Goal: Information Seeking & Learning: Compare options

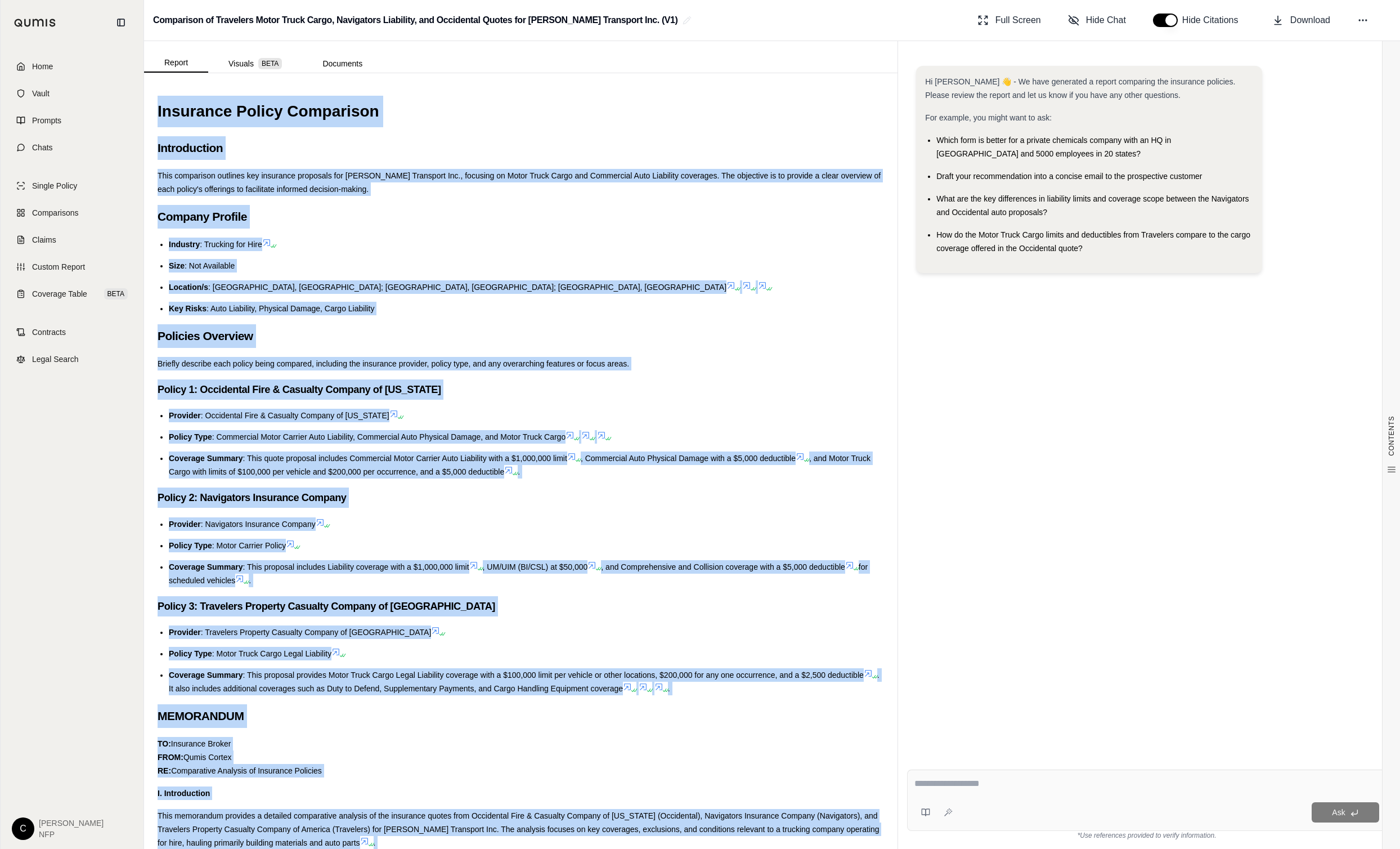
click at [474, 502] on h3 "Policy 2: Navigators Insurance Company" at bounding box center [521, 498] width 727 height 21
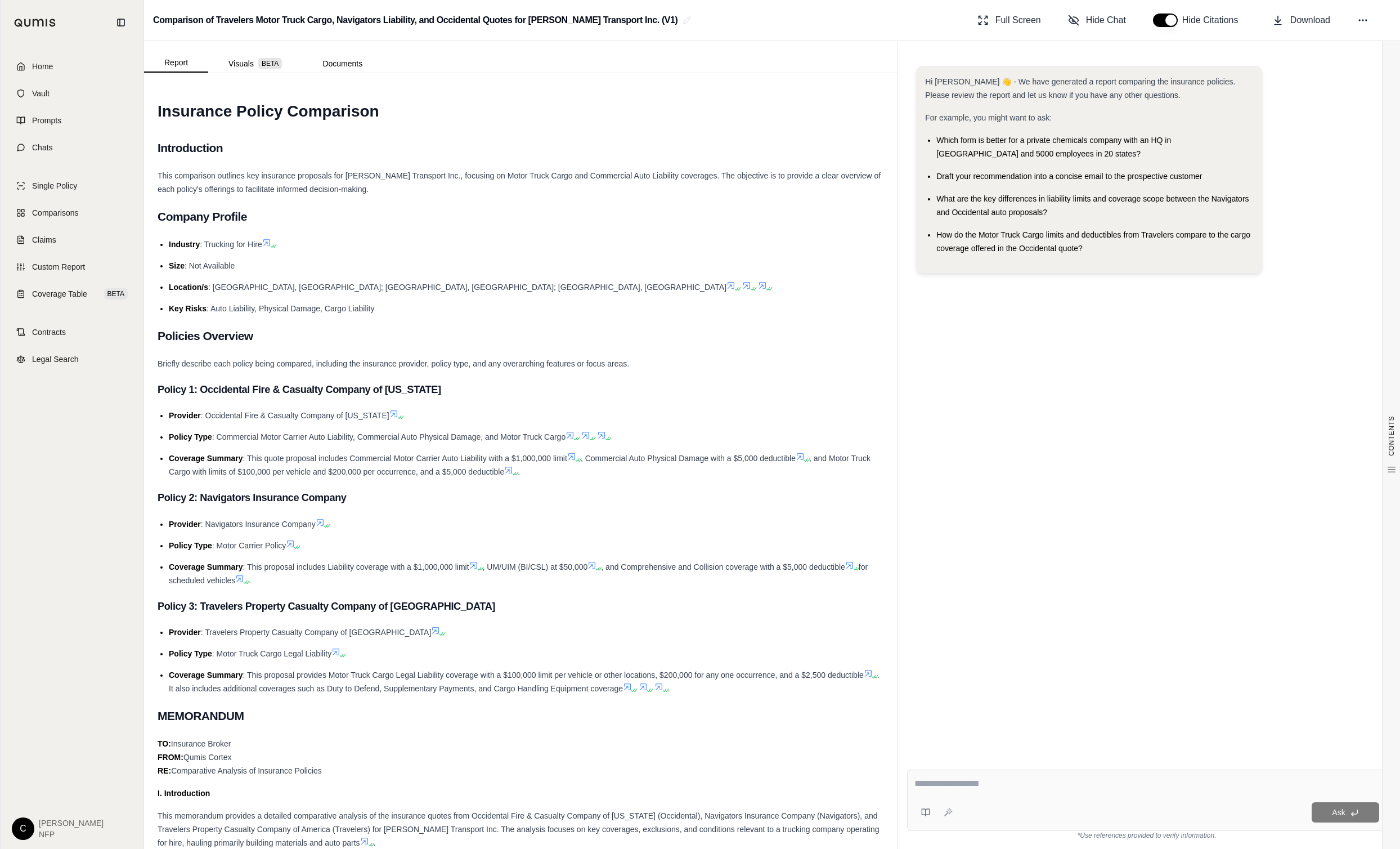
click at [673, 386] on h3 "Policy 1: Occidental Fire & Casualty Company of North Carolina" at bounding box center [521, 390] width 727 height 21
click at [736, 33] on div "Comparison of Travelers Motor Truck Cargo, Navigators Liability, and Occidental…" at bounding box center [772, 21] width 1256 height 41
click at [923, 791] on div at bounding box center [1147, 786] width 465 height 18
click at [926, 789] on textarea at bounding box center [1147, 784] width 465 height 14
type textarea "**********"
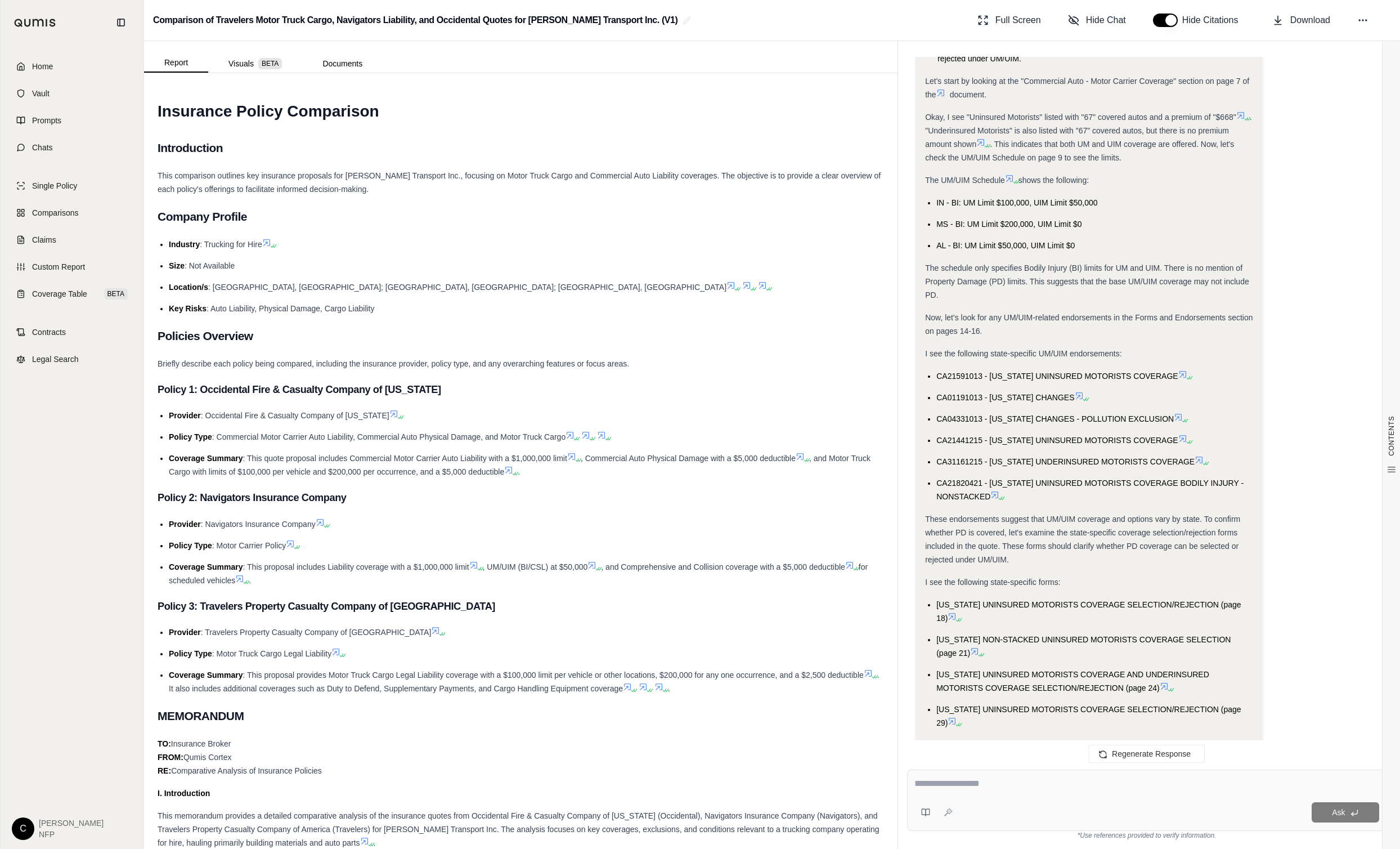
scroll to position [540, 0]
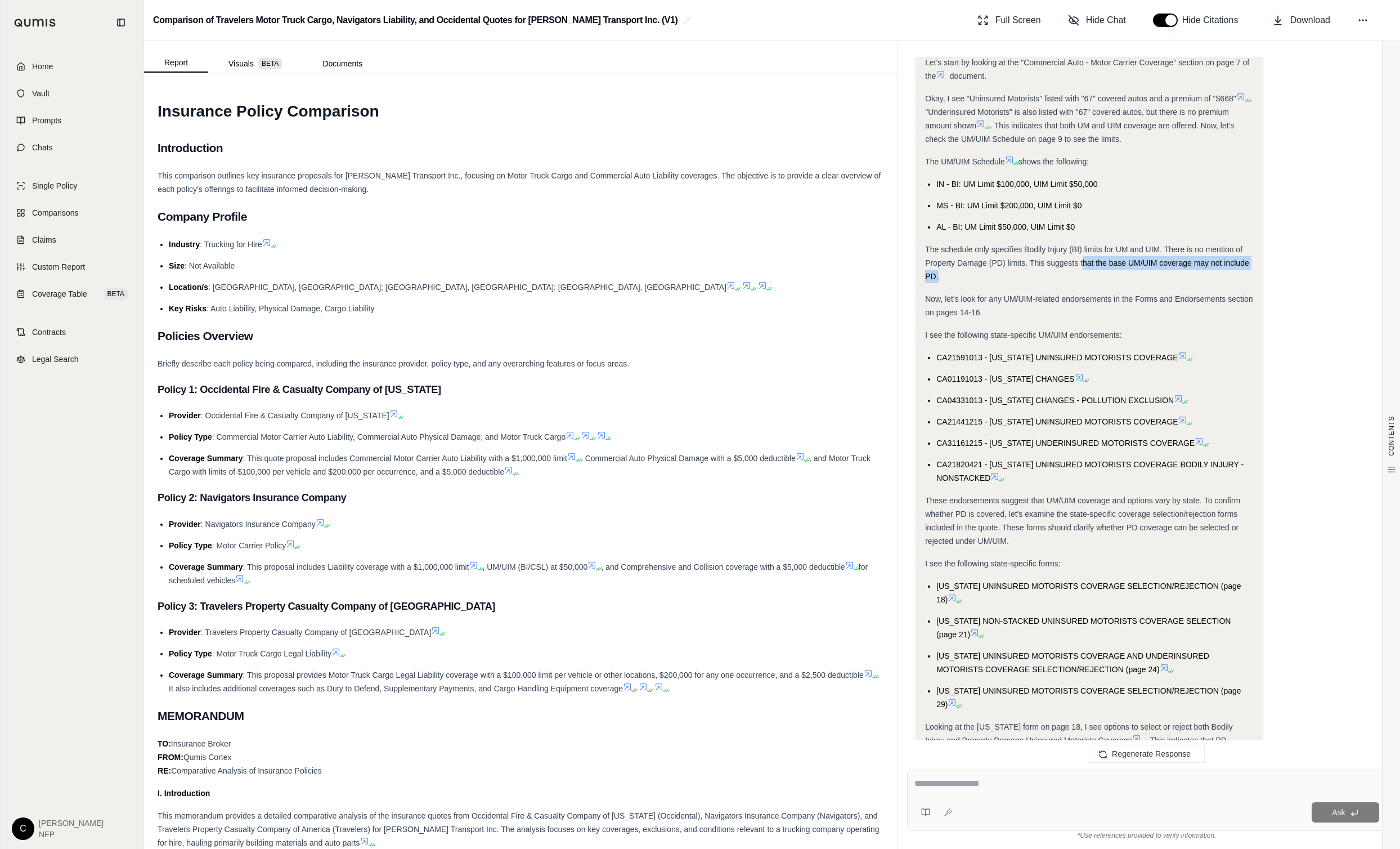
drag, startPoint x: 1085, startPoint y: 262, endPoint x: 961, endPoint y: 276, distance: 124.8
click at [961, 276] on div "The schedule only specifies Bodily Injury (BI) limits for UM and UIM. There is …" at bounding box center [1089, 262] width 328 height 41
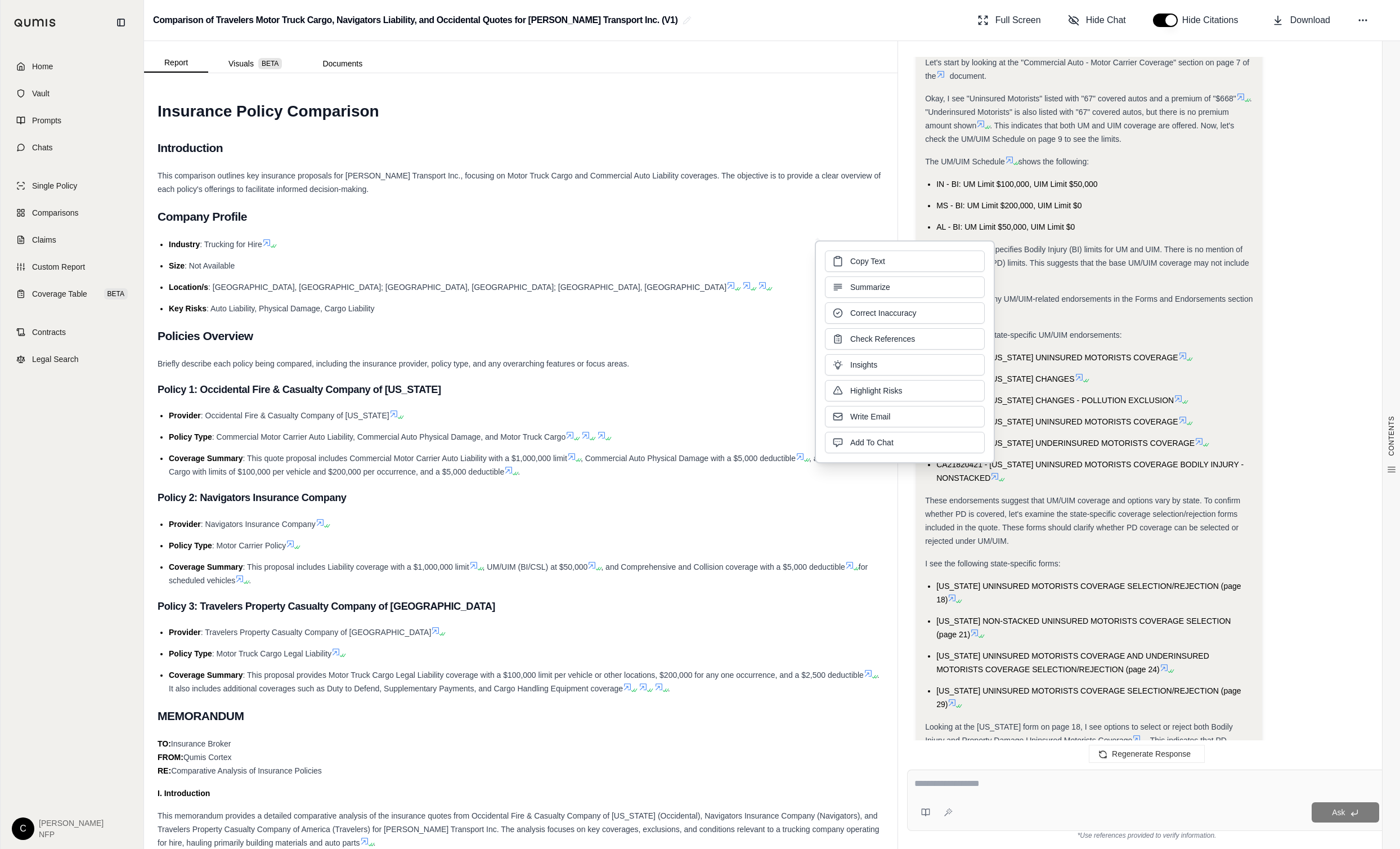
drag, startPoint x: 961, startPoint y: 276, endPoint x: 1078, endPoint y: 320, distance: 125.0
click at [1078, 320] on div "Analysis: Okay, I need to determine if the Occidental Fire & Casualty Company o…" at bounding box center [1089, 421] width 328 height 1228
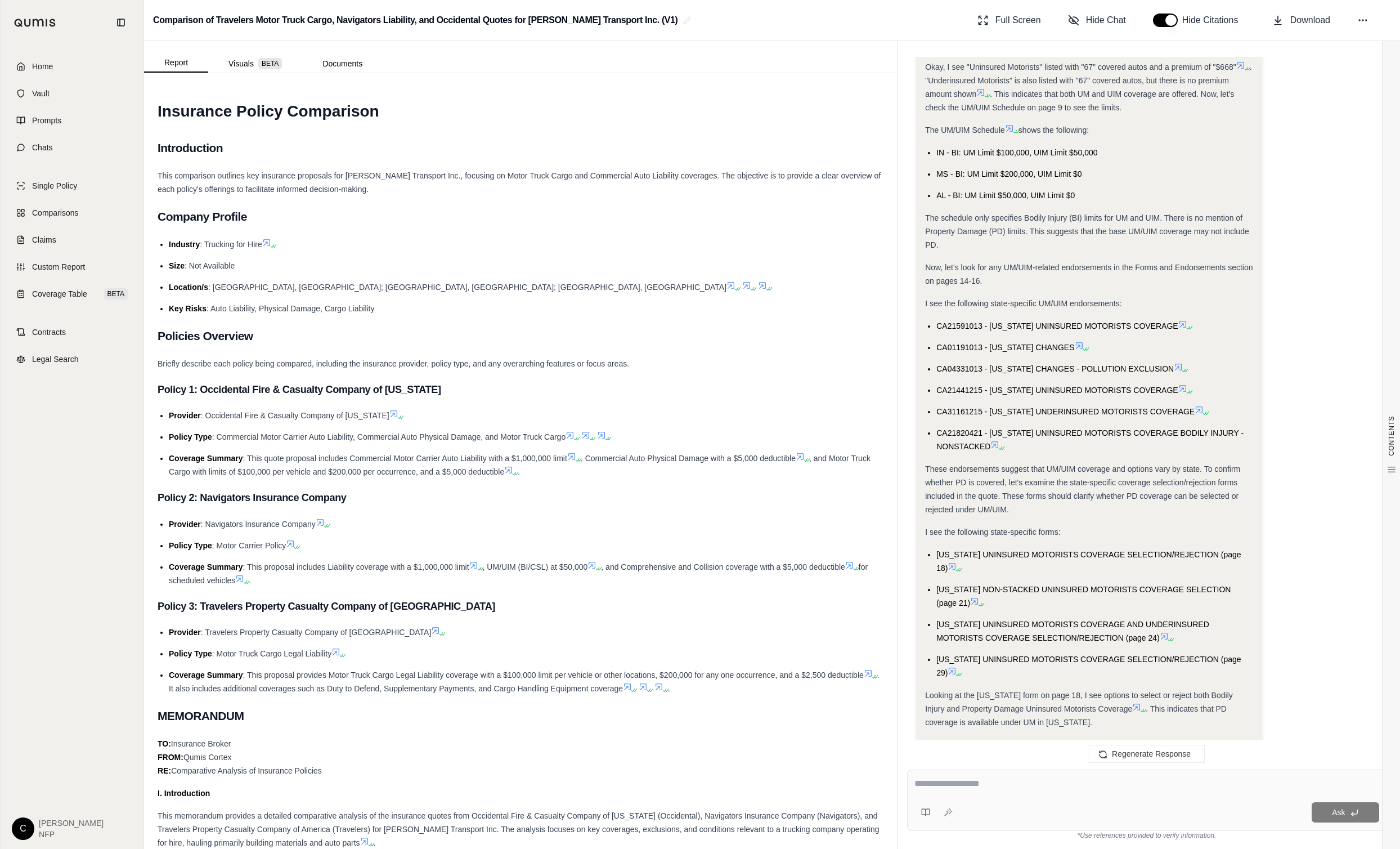
scroll to position [597, 0]
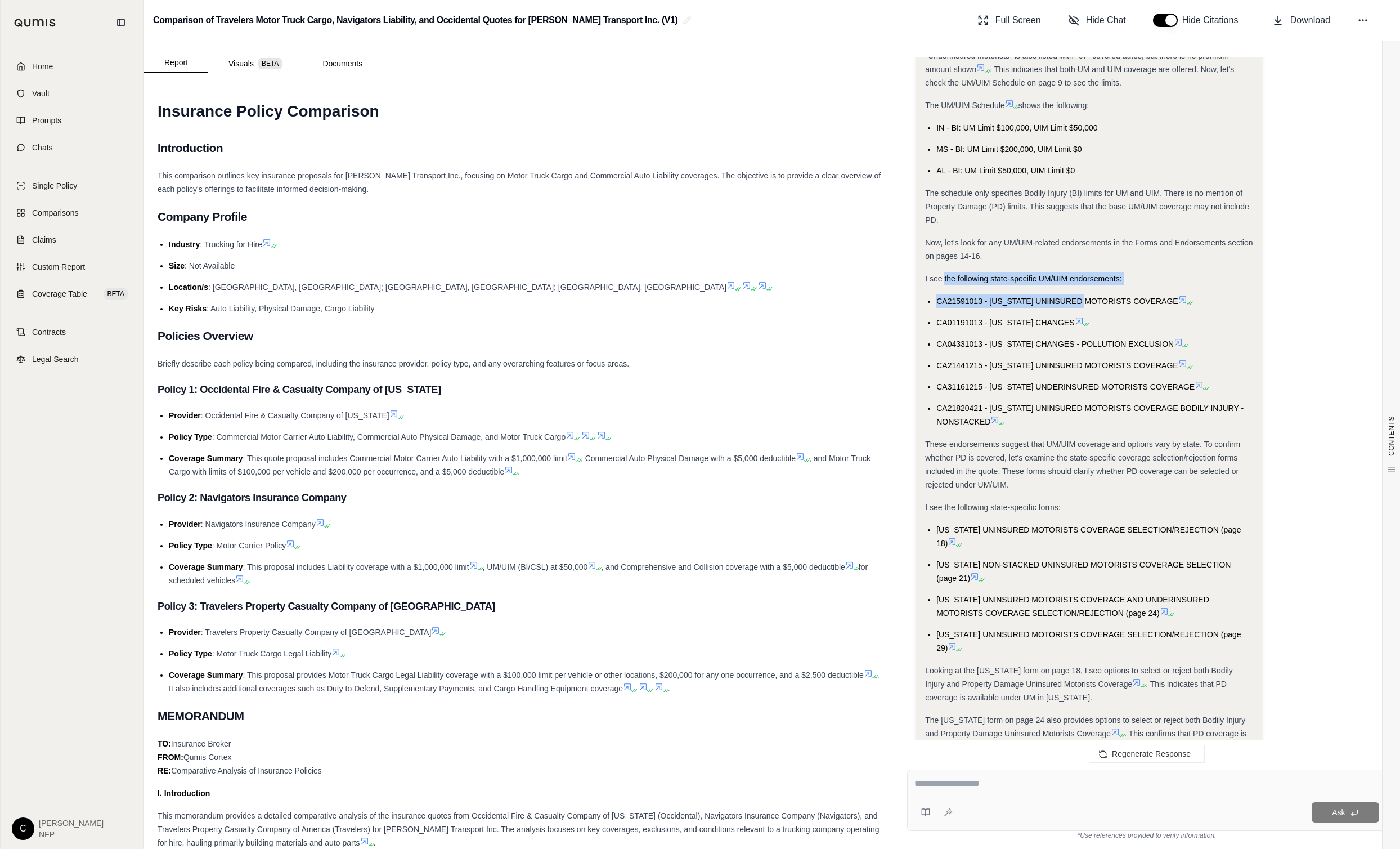
drag, startPoint x: 944, startPoint y: 278, endPoint x: 1095, endPoint y: 286, distance: 151.2
click at [1095, 286] on div "Analysis: Okay, I need to determine if the Occidental Fire & Casualty Company o…" at bounding box center [1089, 365] width 328 height 1228
drag, startPoint x: 1095, startPoint y: 286, endPoint x: 1224, endPoint y: 300, distance: 129.8
click at [1224, 300] on li "CA21591013 - ALABAMA UNINSURED MOTORISTS COVERAGE" at bounding box center [1095, 301] width 317 height 14
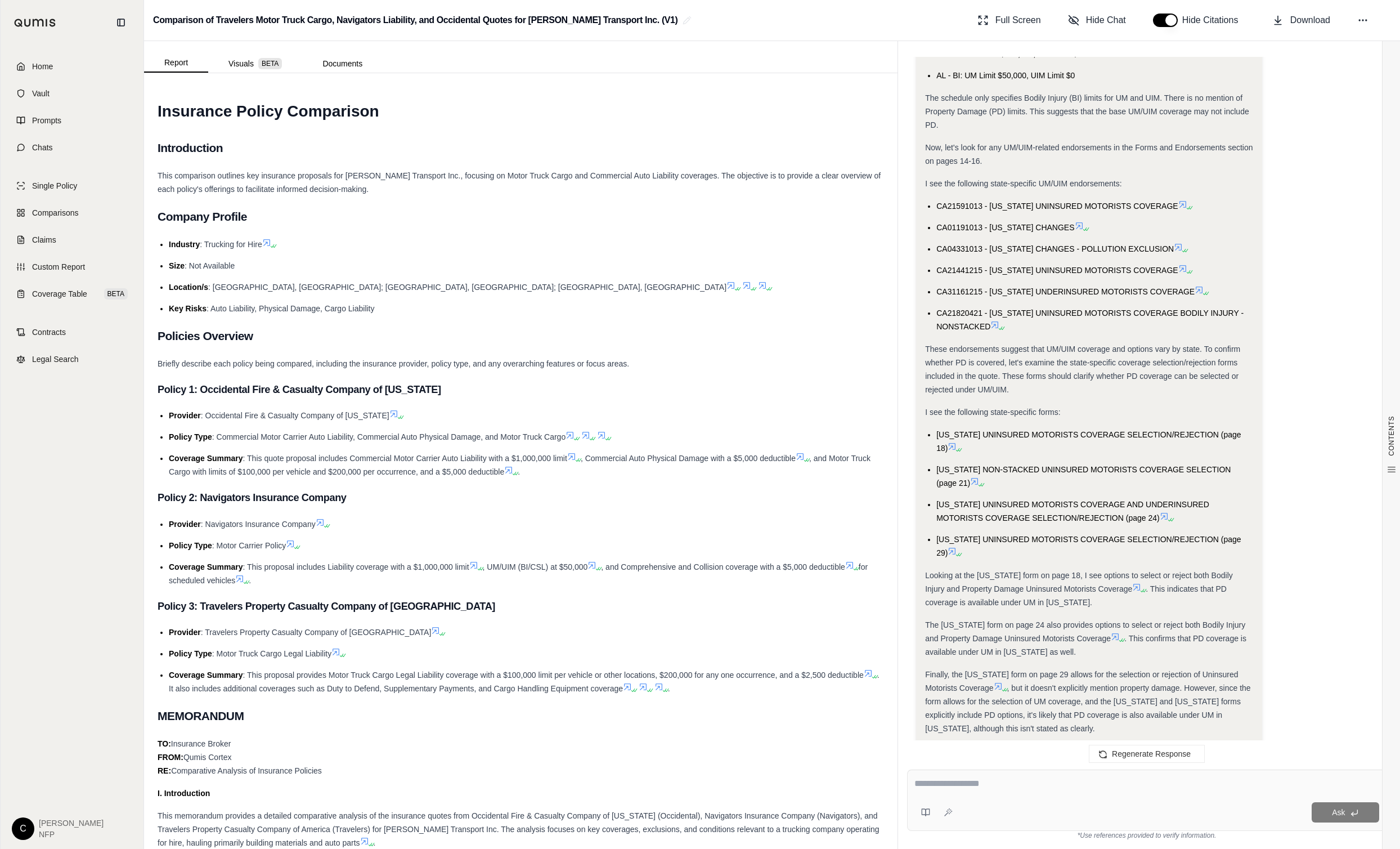
scroll to position [878, 0]
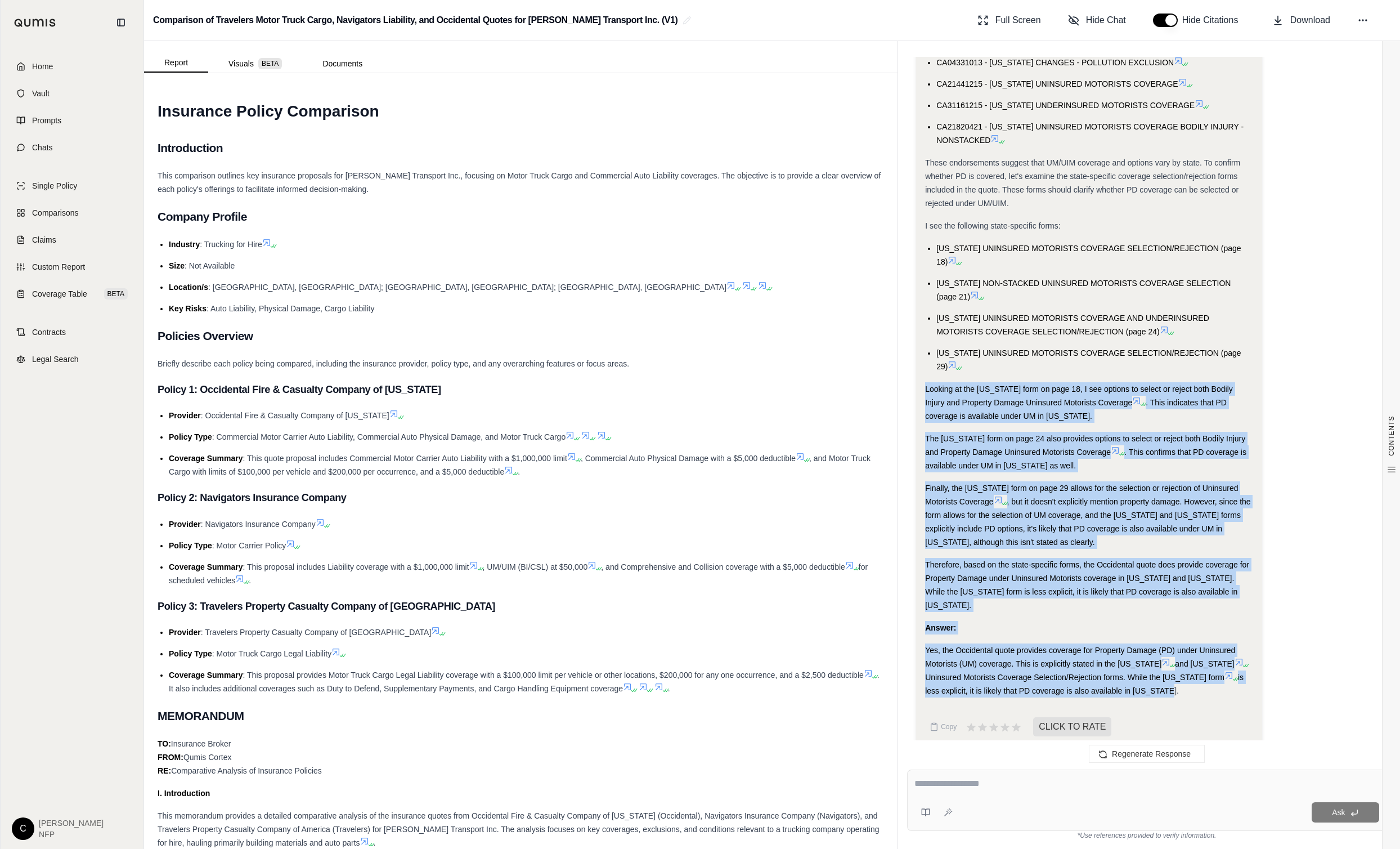
drag, startPoint x: 926, startPoint y: 391, endPoint x: 1168, endPoint y: 677, distance: 374.6
click at [1168, 677] on div "Analysis: Okay, I need to determine if the Occidental Fire & Casualty Company o…" at bounding box center [1089, 83] width 328 height 1228
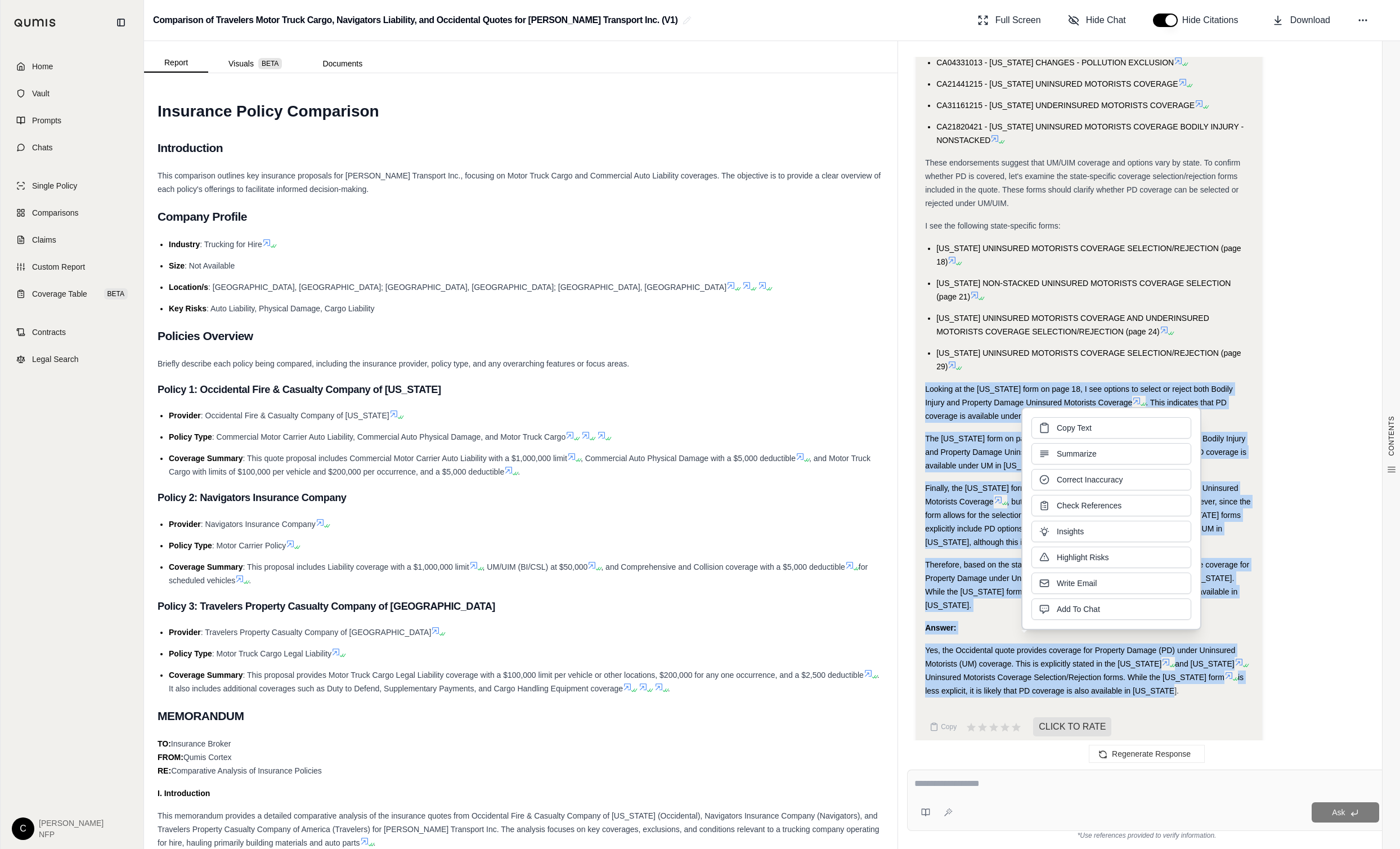
copy div "Looking at the Mississippi form on page 18, I see options to select or reject b…"
click at [1081, 426] on span "Copy Text" at bounding box center [1074, 427] width 35 height 11
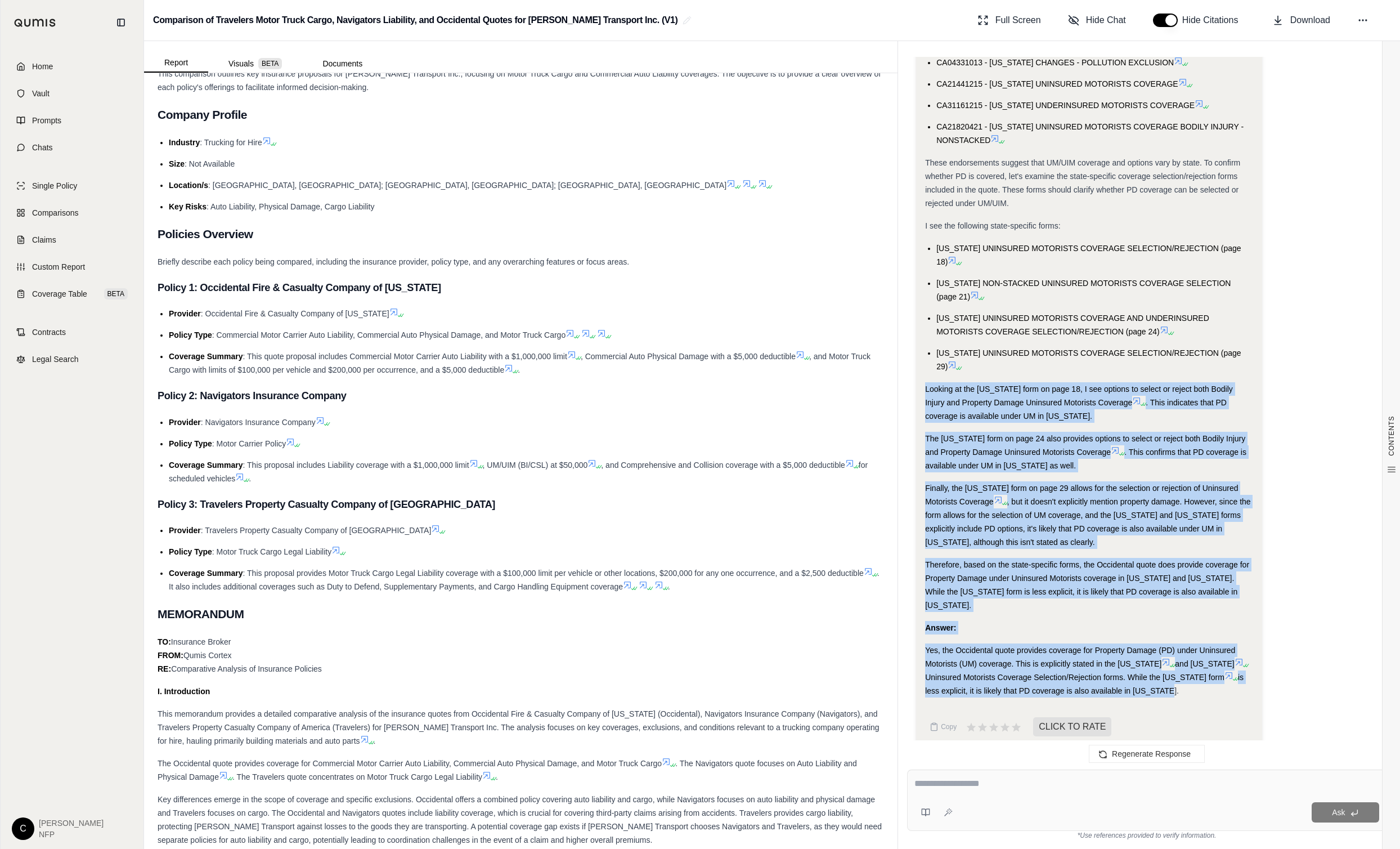
scroll to position [0, 0]
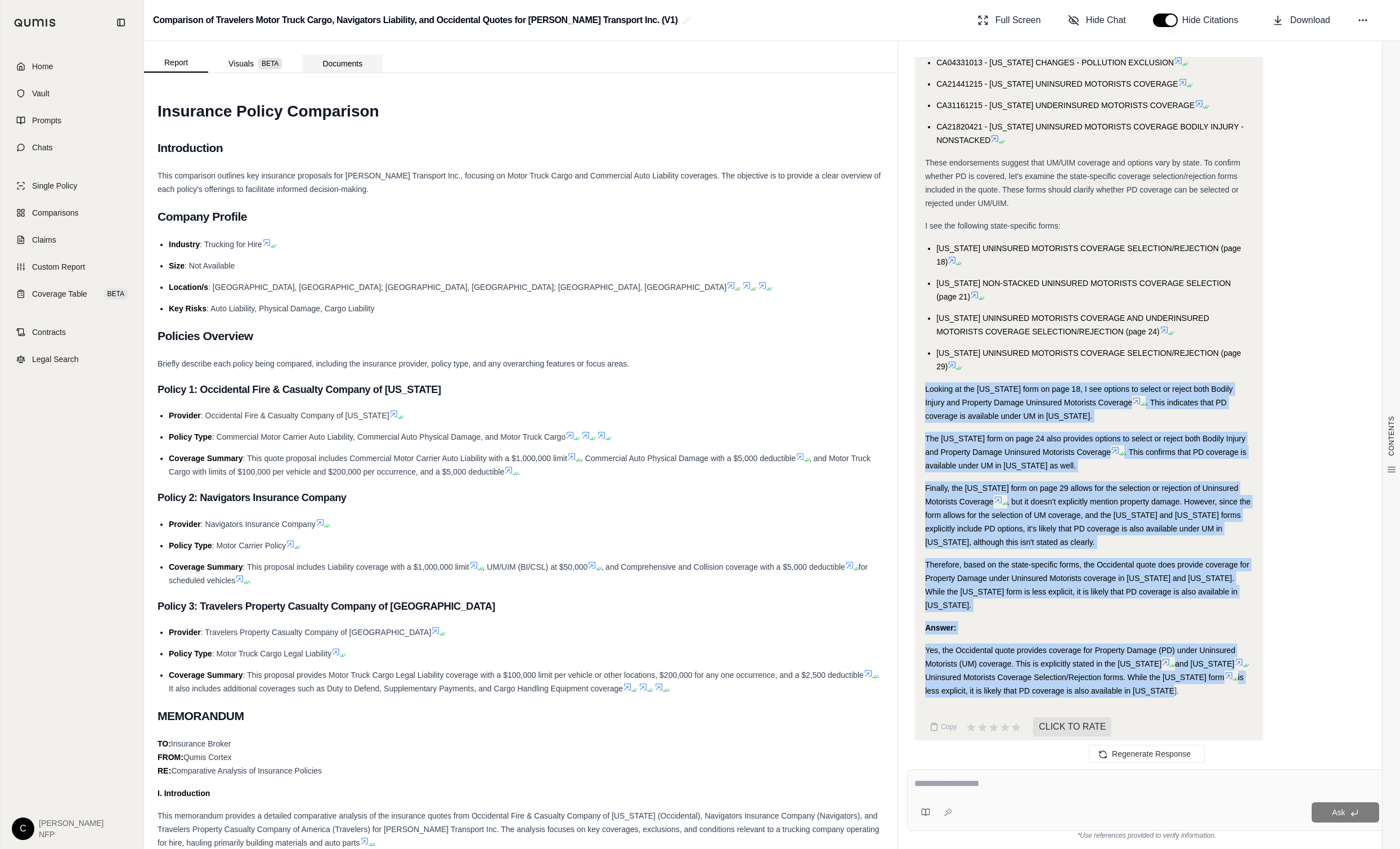
click at [342, 64] on button "Documents" at bounding box center [342, 64] width 80 height 18
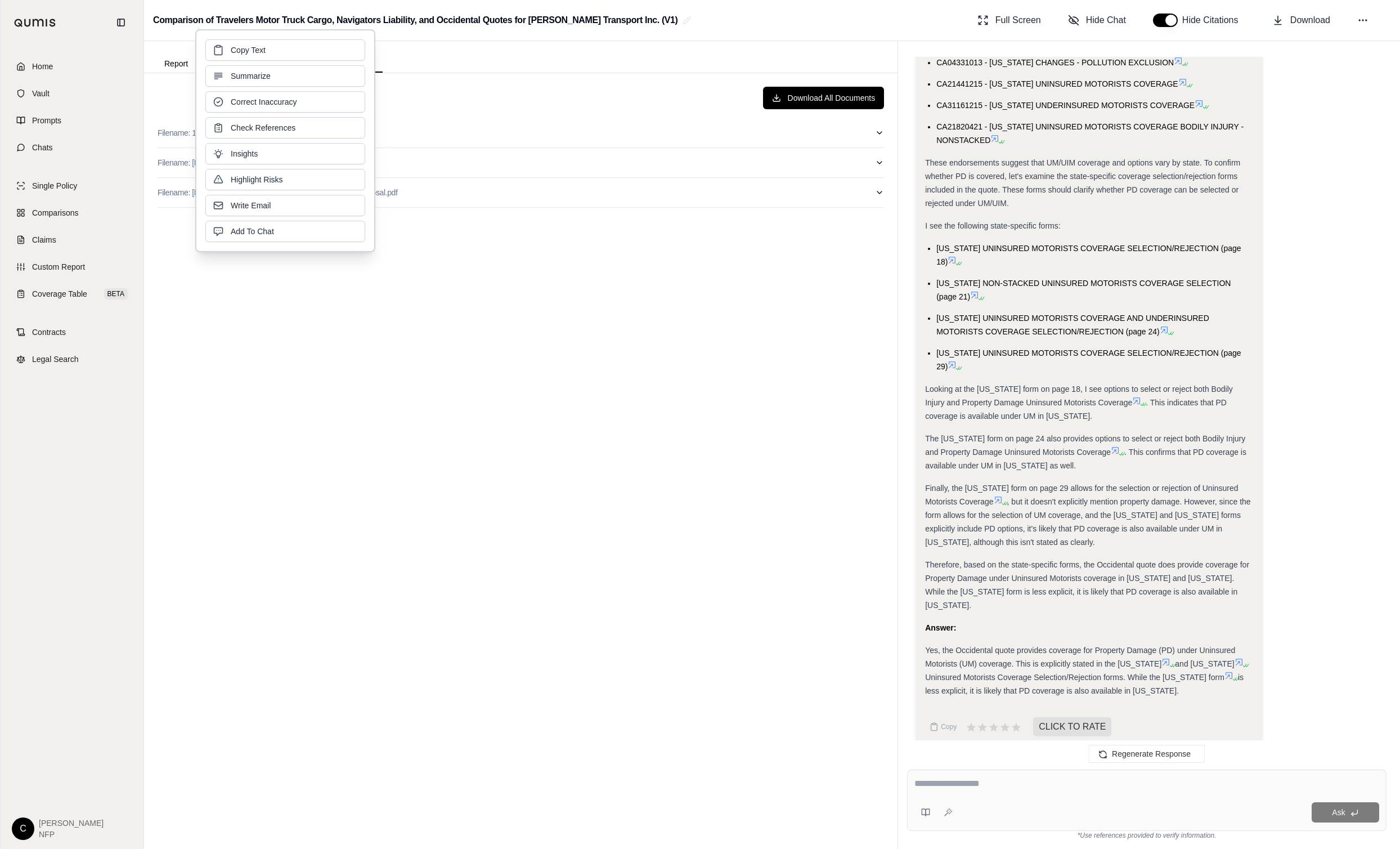
click at [610, 223] on div "Download All Documents Filename: 109921528_LIGGON IAT QUOTE.pdf Filename: Liggo…" at bounding box center [521, 461] width 745 height 767
click at [879, 192] on icon "button" at bounding box center [879, 193] width 9 height 9
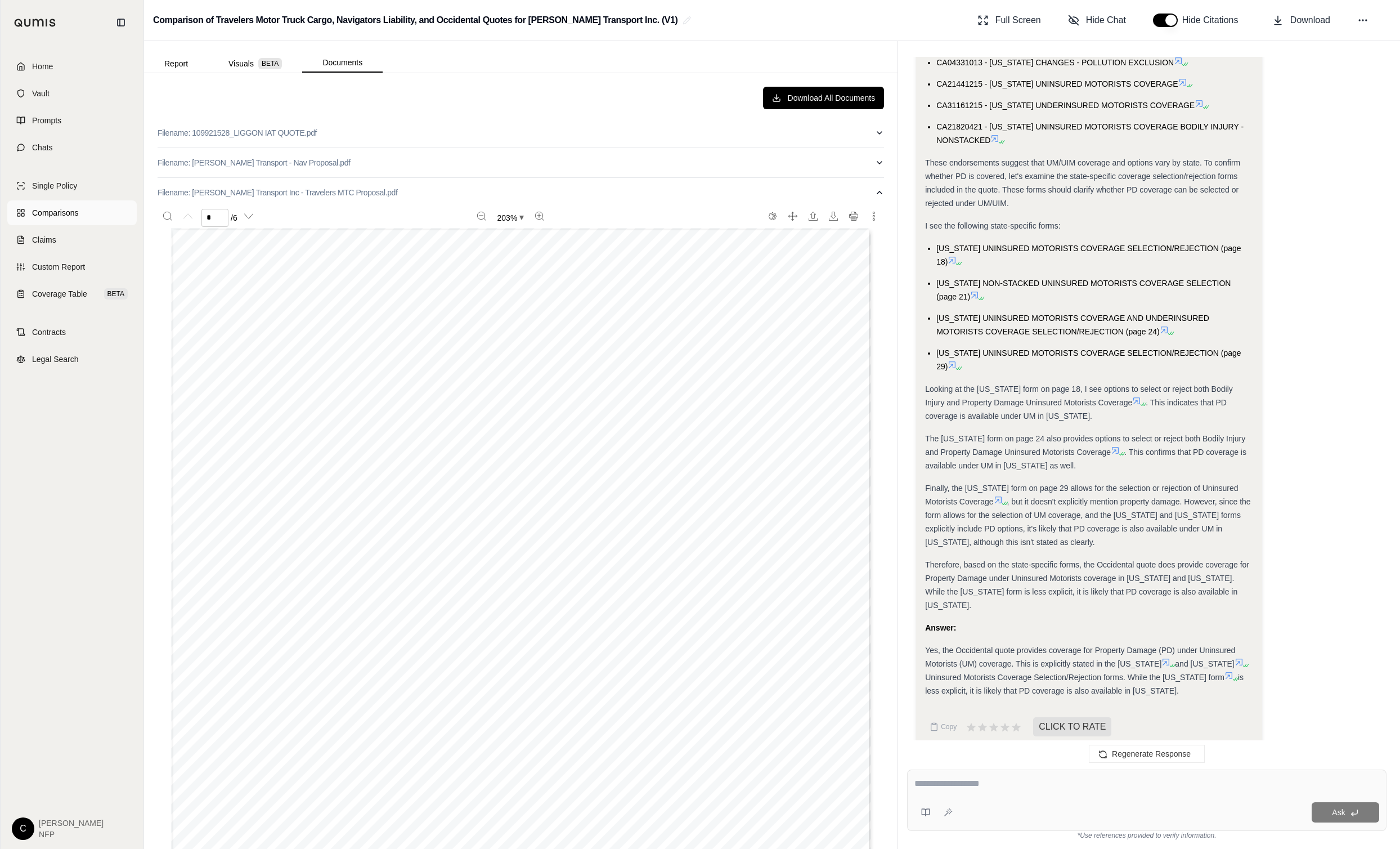
click at [71, 213] on span "Comparisons" at bounding box center [55, 213] width 46 height 11
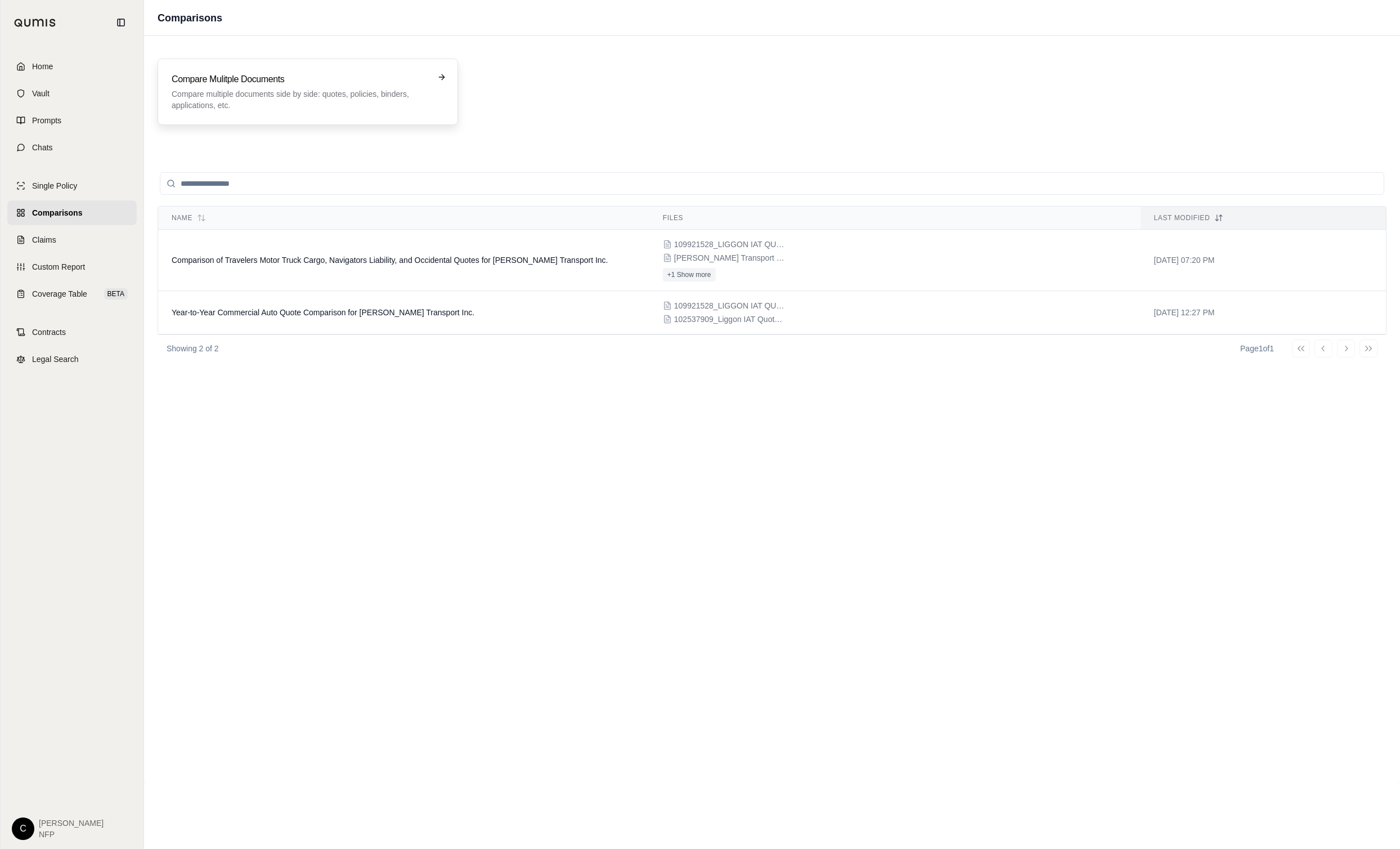
click at [300, 97] on p "Compare multiple documents side by side: quotes, policies, binders, application…" at bounding box center [300, 99] width 257 height 22
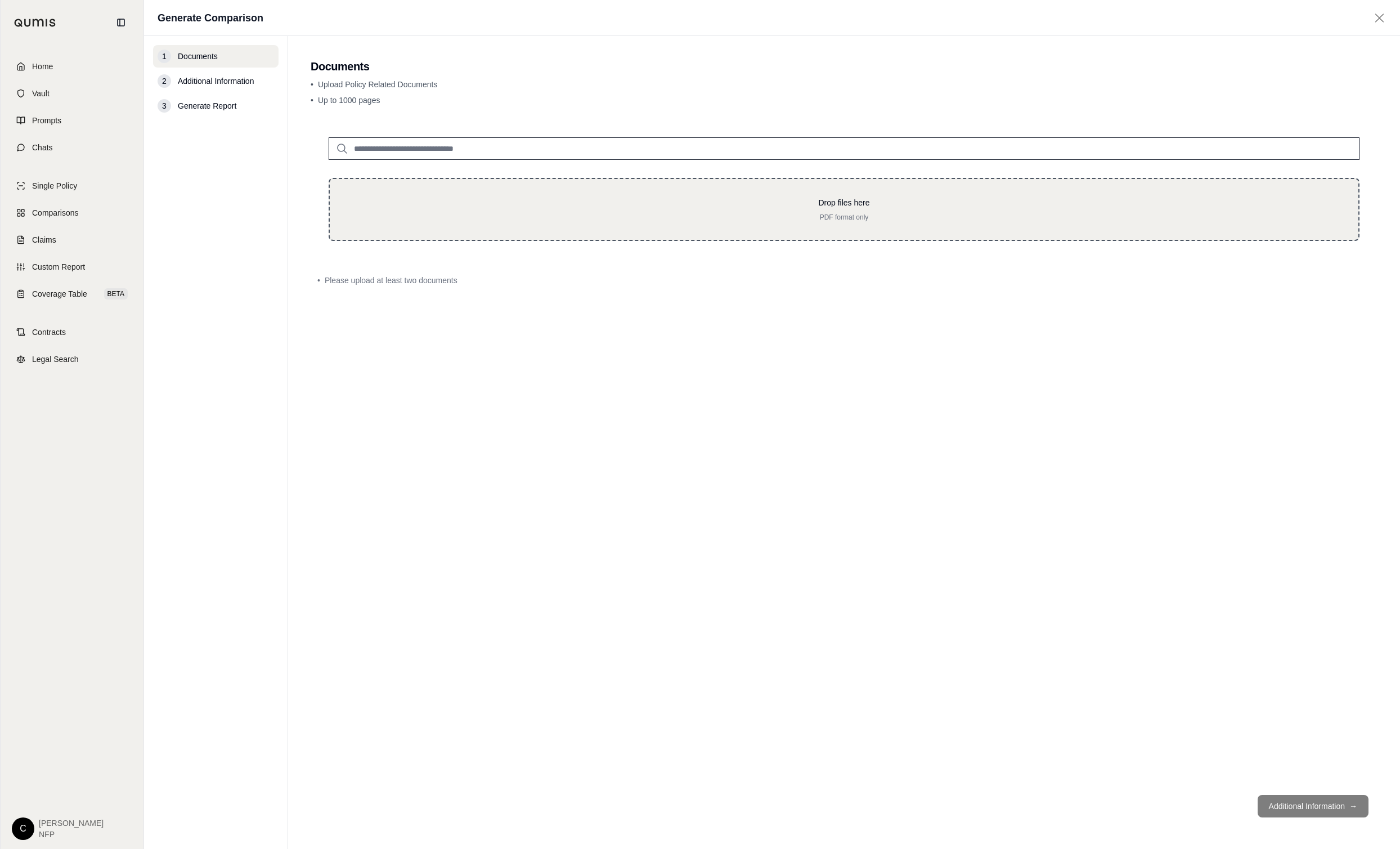
click at [627, 221] on p "PDF format only" at bounding box center [844, 217] width 993 height 9
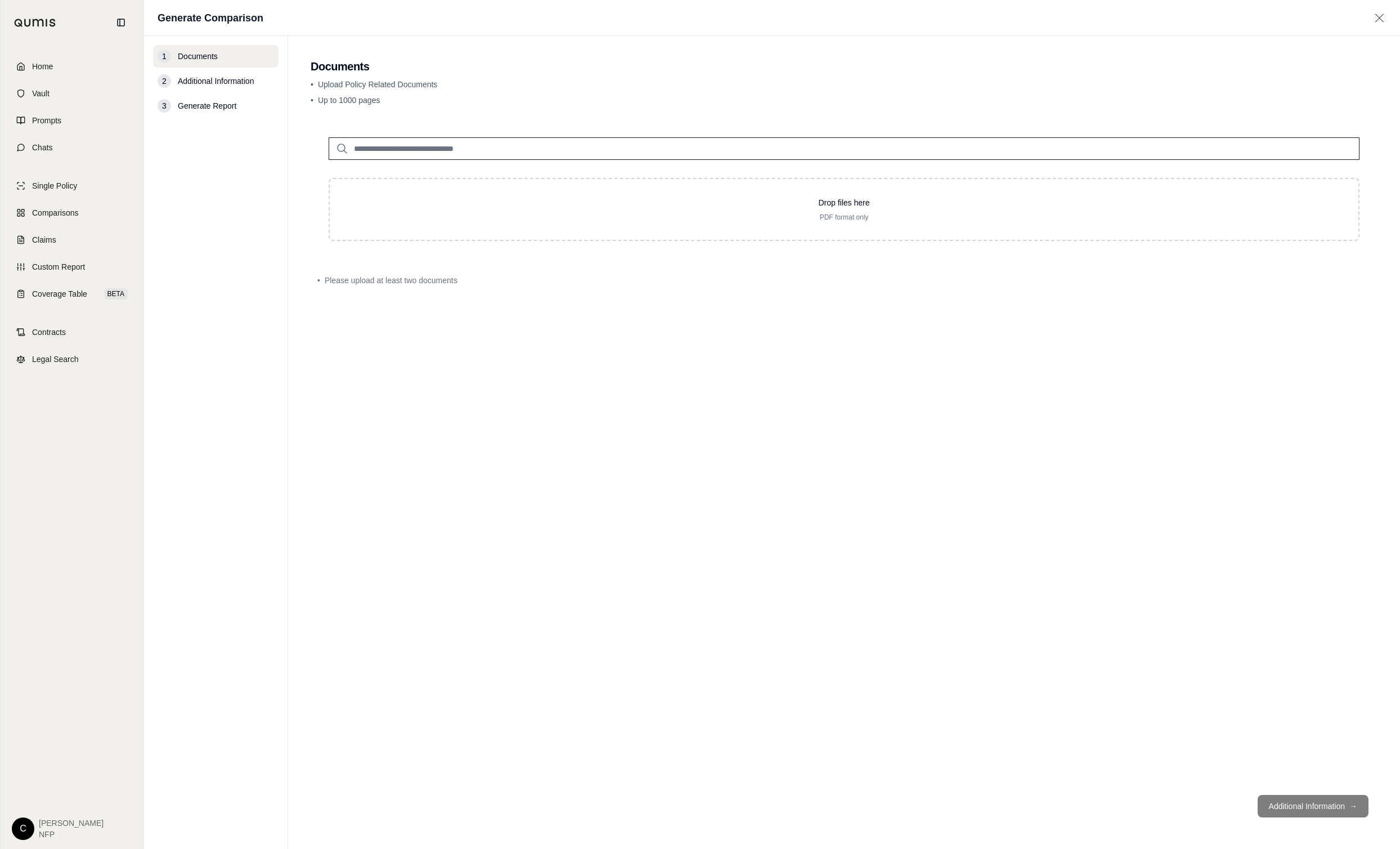
click at [493, 150] on input "search" at bounding box center [844, 148] width 1031 height 22
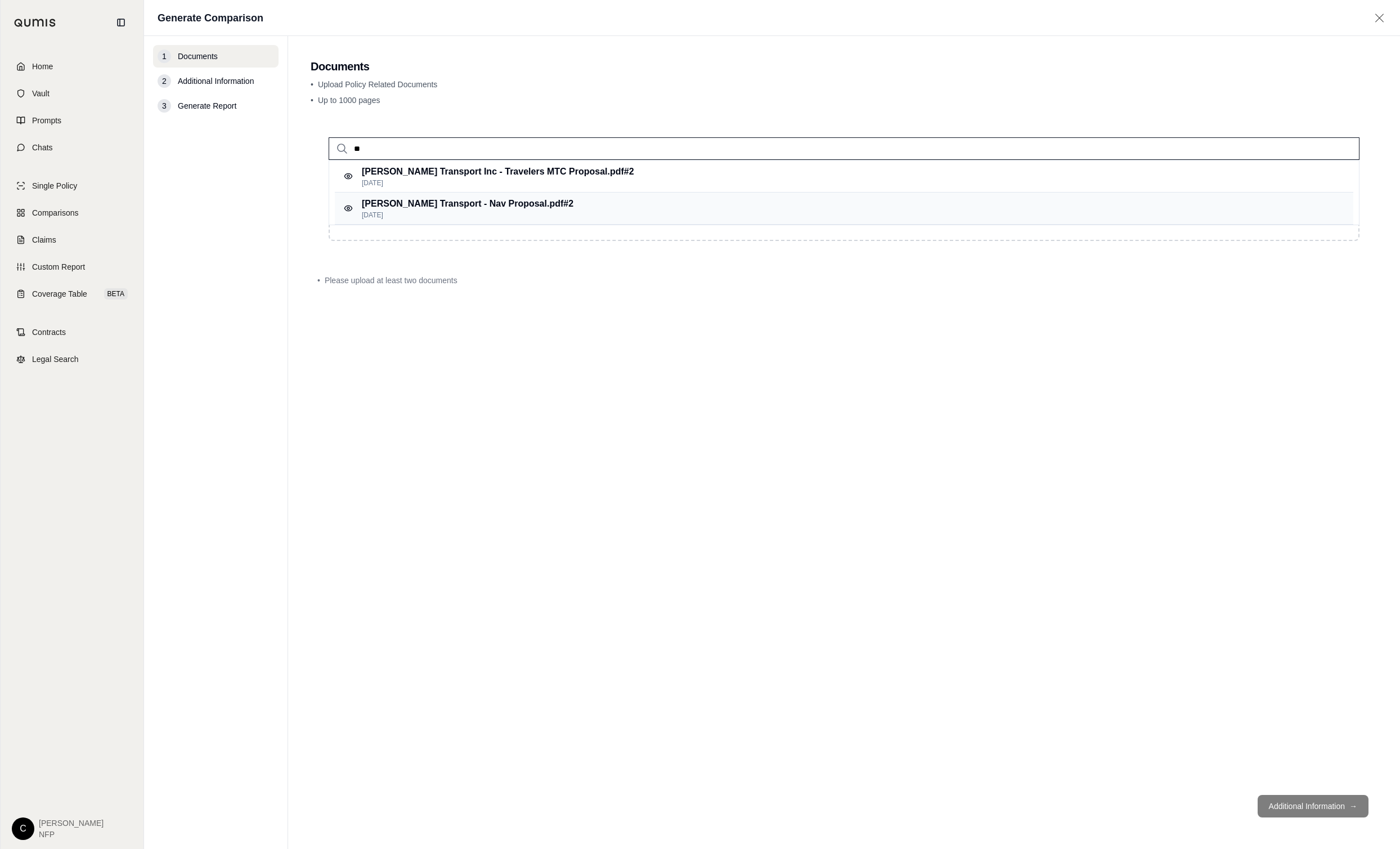
click at [484, 215] on p "Sep 25, 2025" at bounding box center [468, 215] width 212 height 9
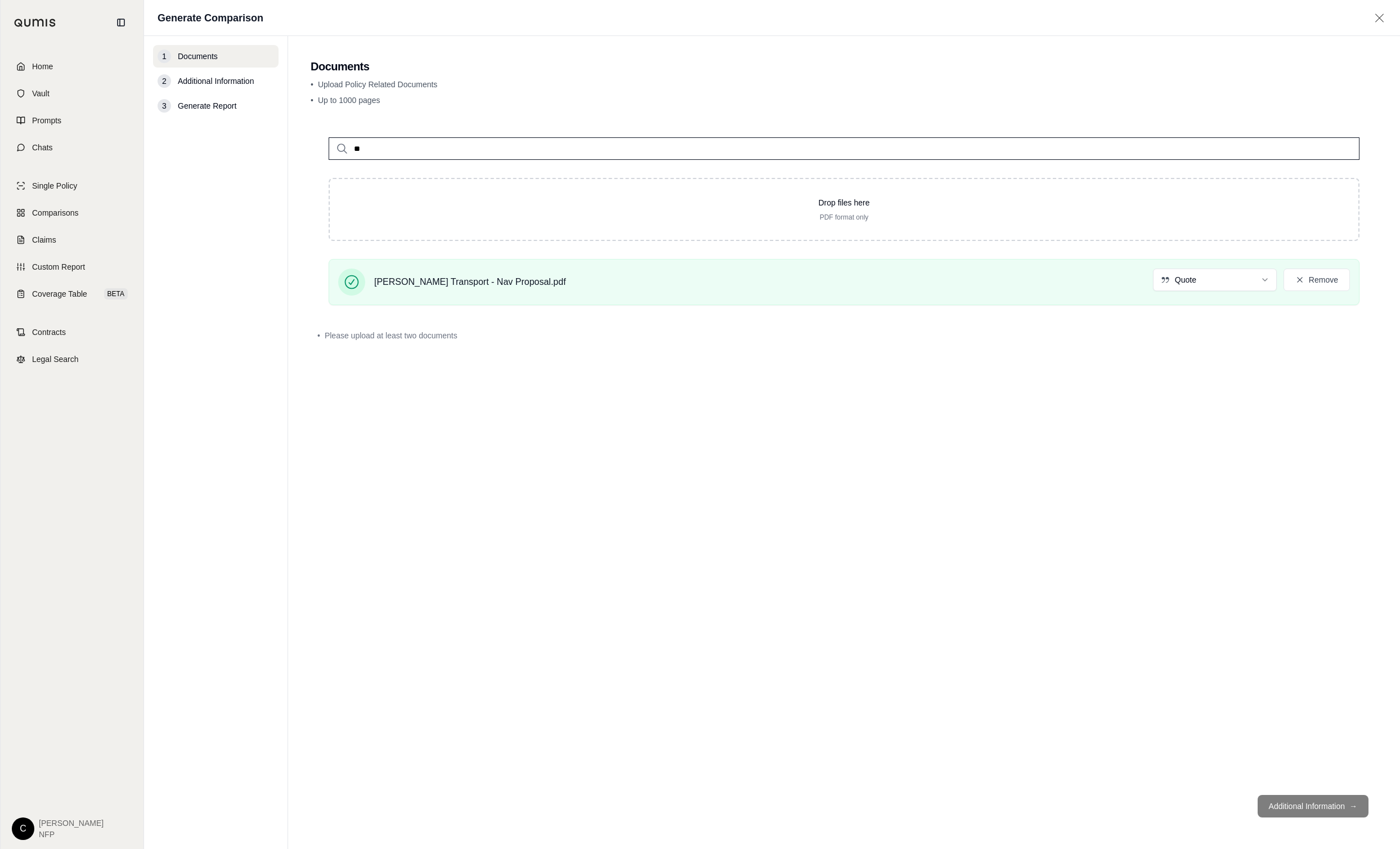
click at [382, 146] on input "**" at bounding box center [844, 148] width 1031 height 22
type input "*"
click at [480, 177] on p "109921528_LIGGON IAT QUOTE.pdf #2" at bounding box center [444, 172] width 163 height 14
click at [404, 176] on p "109921528_LIGGON IAT QUOTE.pdf #2" at bounding box center [444, 172] width 163 height 14
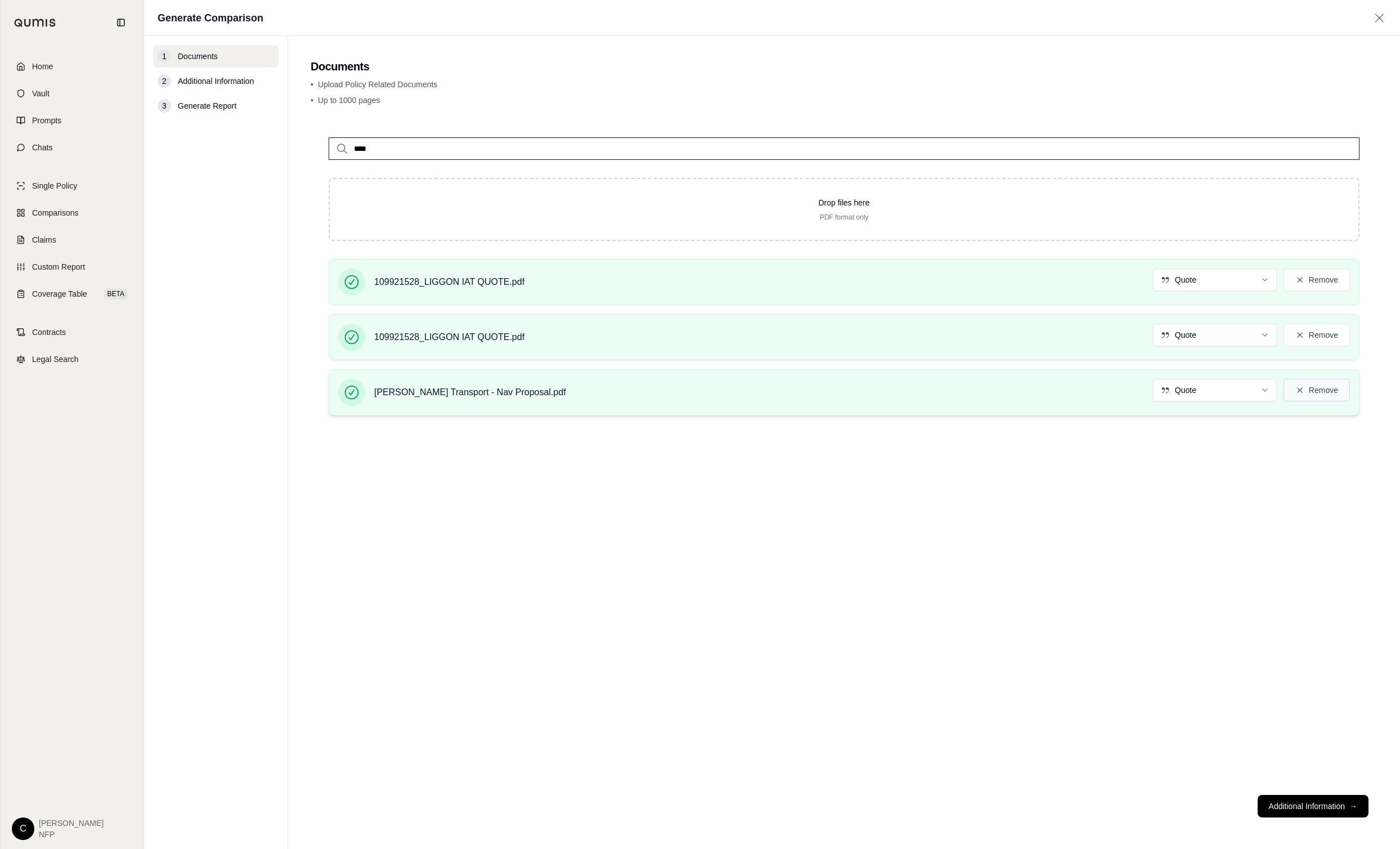
click at [1300, 391] on icon at bounding box center [1300, 390] width 9 height 9
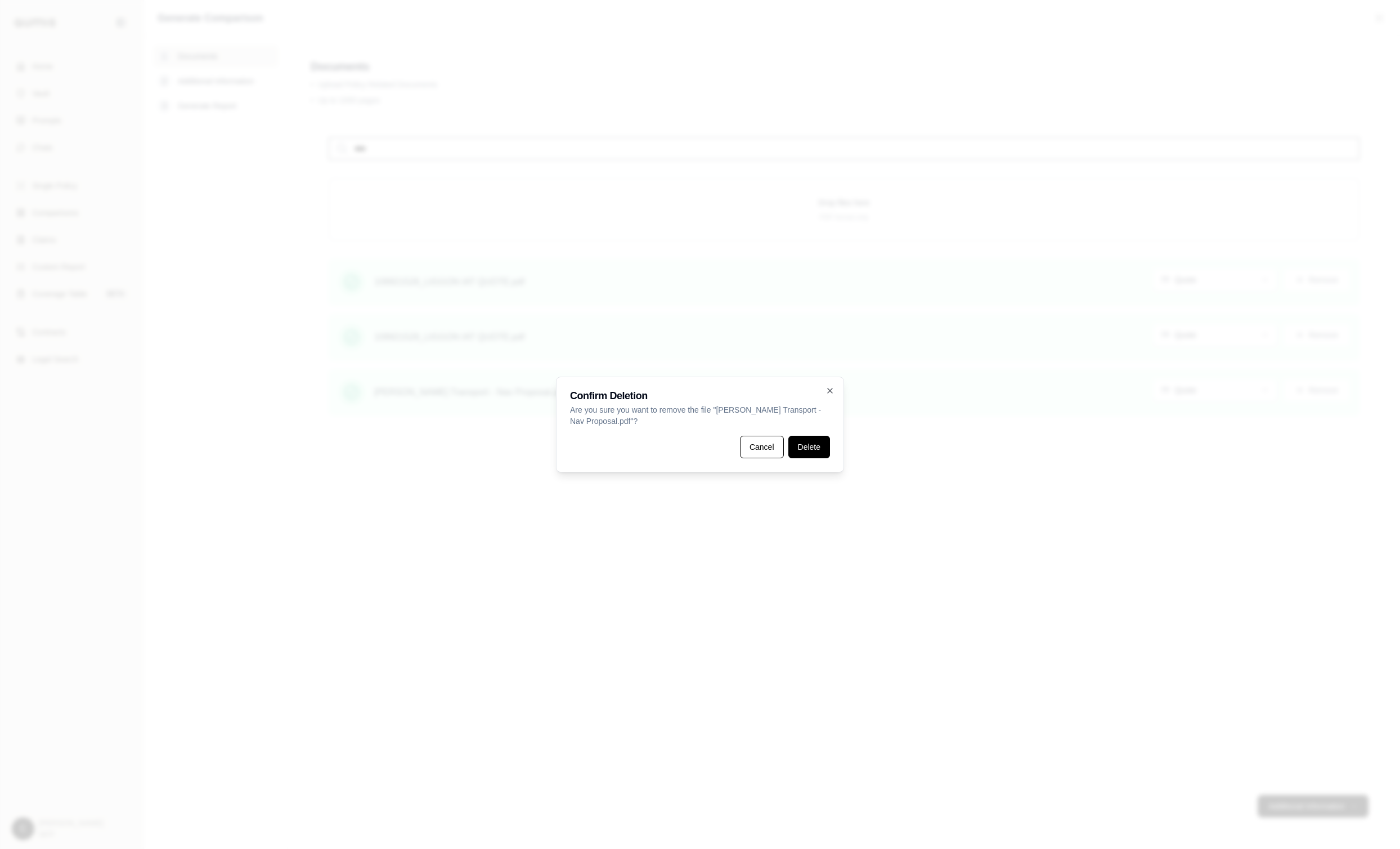
click at [802, 446] on button "Delete" at bounding box center [809, 447] width 42 height 22
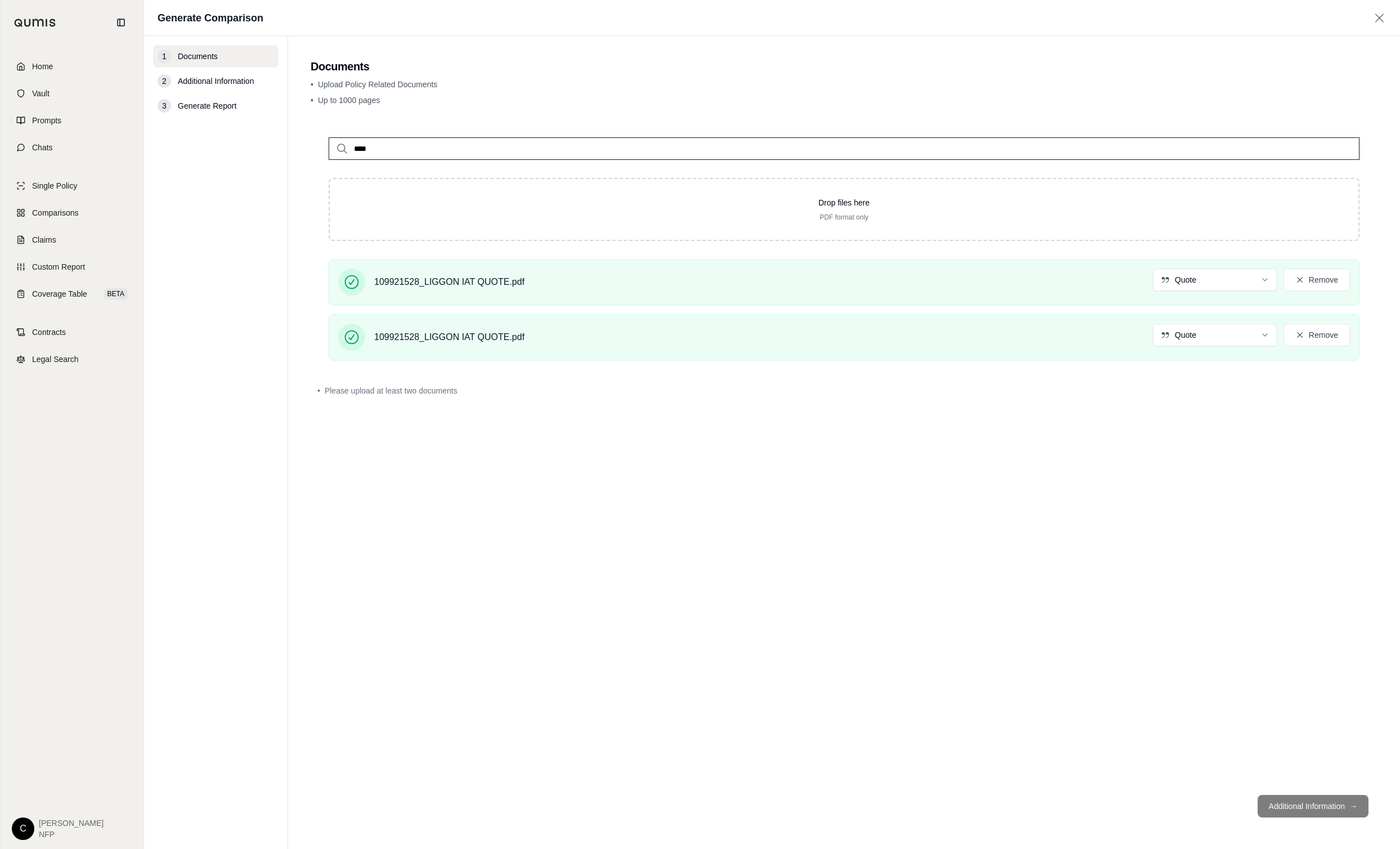
click at [1281, 804] on footer "Additional Information →" at bounding box center [844, 806] width 1067 height 41
click at [1318, 809] on footer "Additional Information →" at bounding box center [844, 806] width 1067 height 41
click at [1346, 807] on footer "Additional Information →" at bounding box center [844, 806] width 1067 height 41
click at [368, 151] on input "****" at bounding box center [844, 148] width 1031 height 22
type input "*"
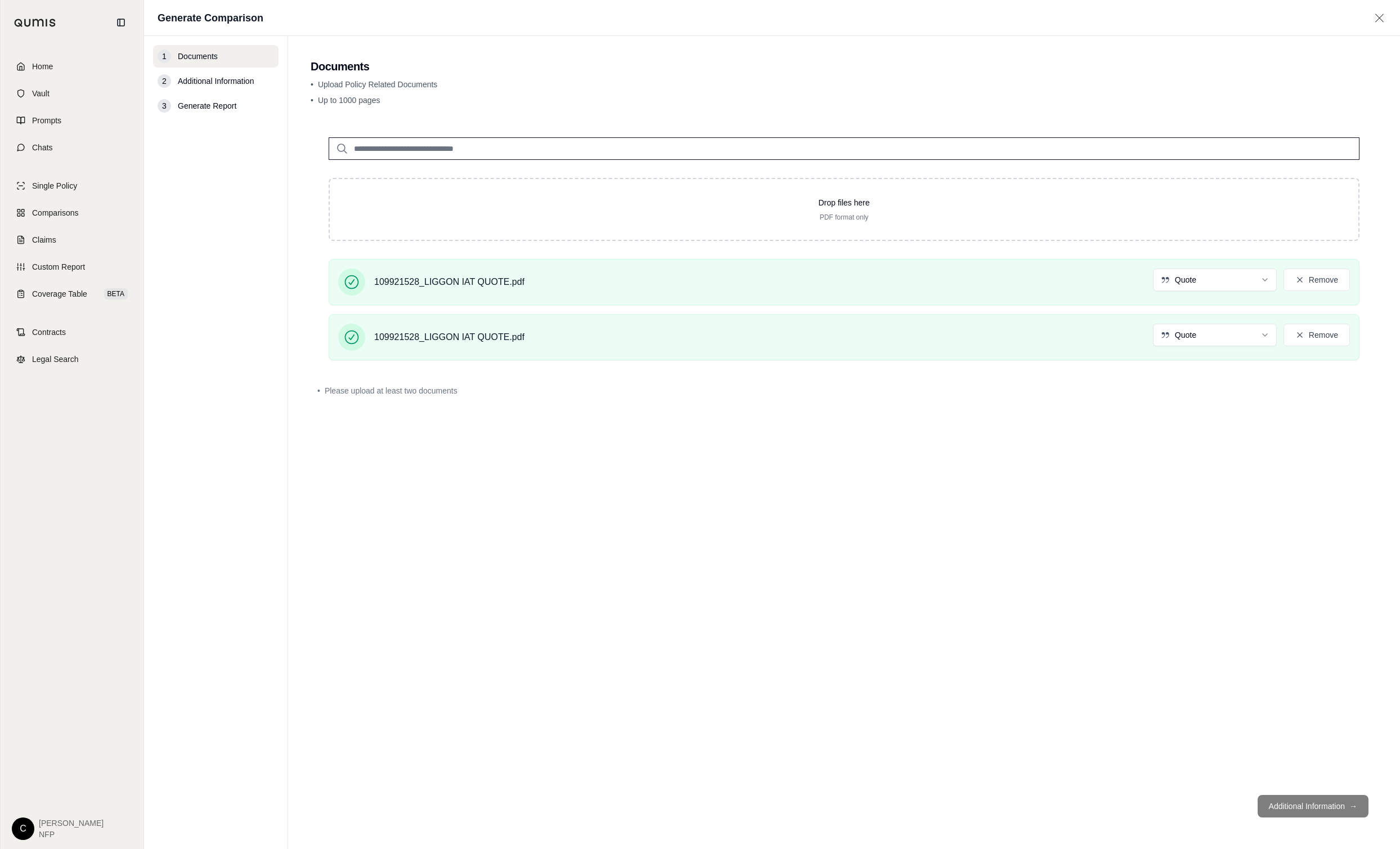
click at [626, 490] on div "Drop files here PDF format only 109921528_LIGGON IAT QUOTE.pdf Quote Remove 109…" at bounding box center [844, 452] width 1067 height 666
click at [1231, 279] on html "Home Vault Prompts Chats Single Policy Comparisons Claims Custom Report Coverag…" at bounding box center [700, 424] width 1400 height 849
click at [1218, 334] on html "Home Vault Prompts Chats Single Policy Comparisons Claims Custom Report Coverag…" at bounding box center [700, 424] width 1400 height 849
click at [1359, 806] on footer "Additional Information →" at bounding box center [844, 806] width 1067 height 41
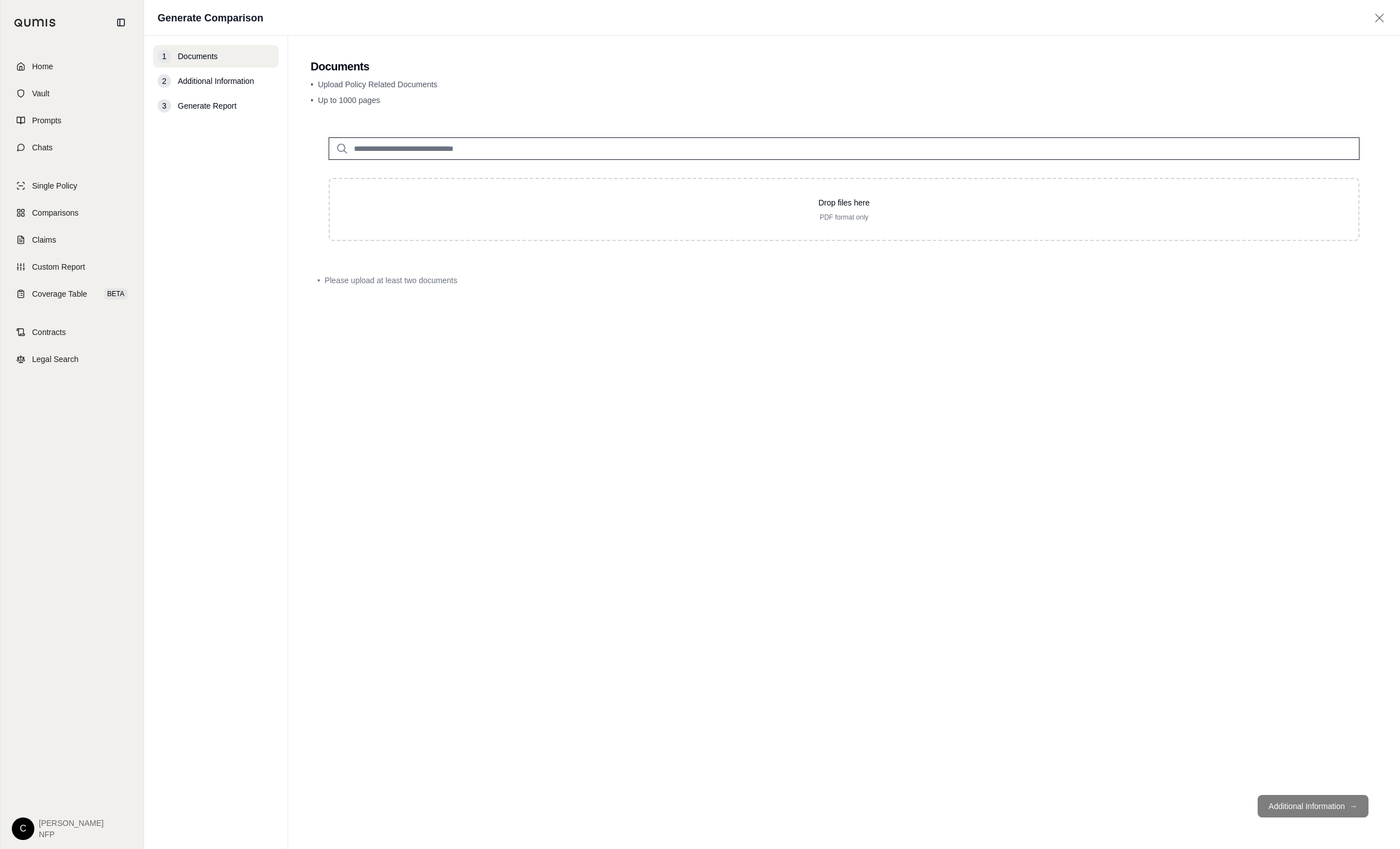
click at [1293, 808] on footer "Additional Information →" at bounding box center [844, 806] width 1067 height 41
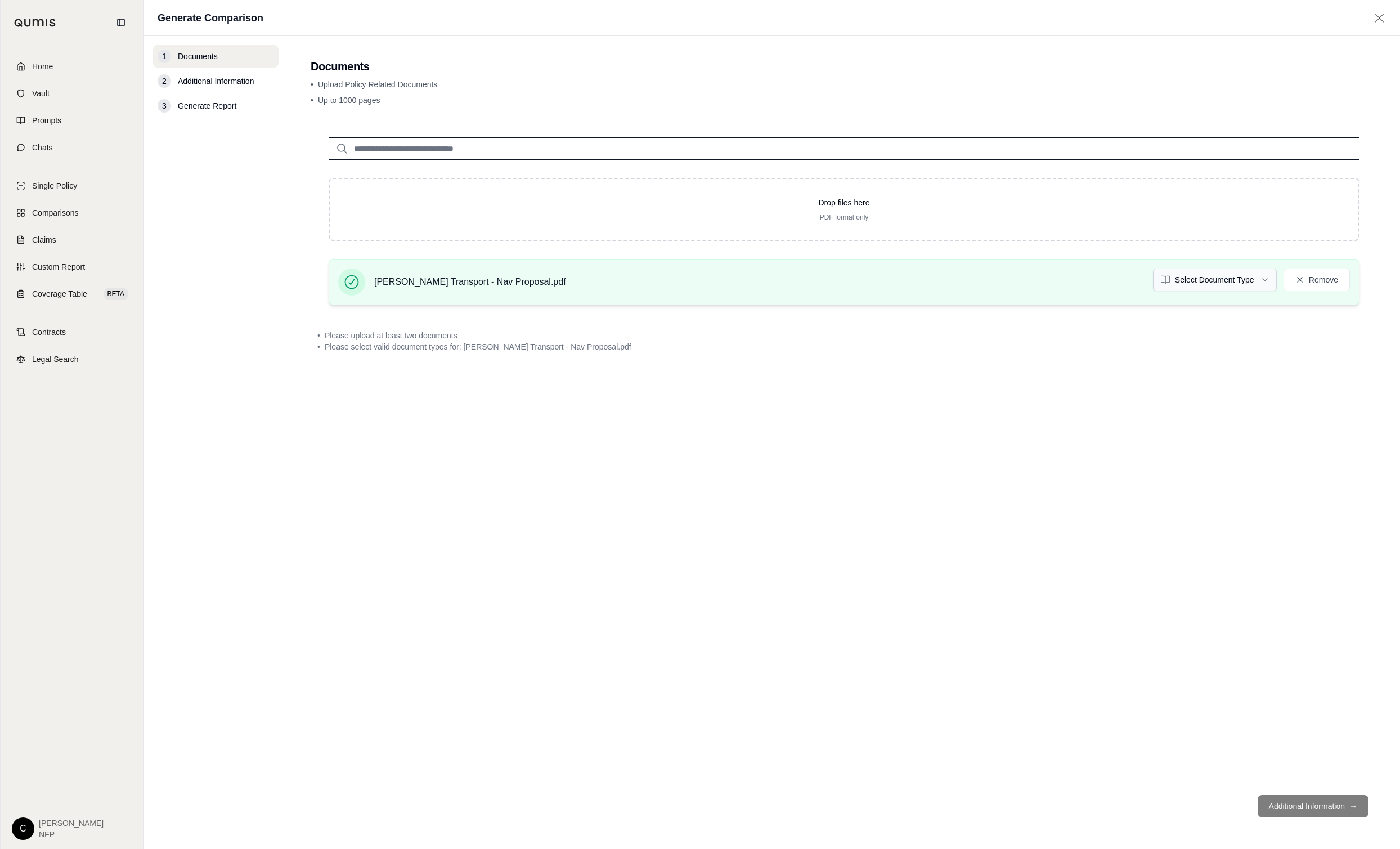
click at [1227, 275] on html "Home Vault Prompts Chats Single Policy Comparisons Claims Custom Report Coverag…" at bounding box center [700, 424] width 1400 height 849
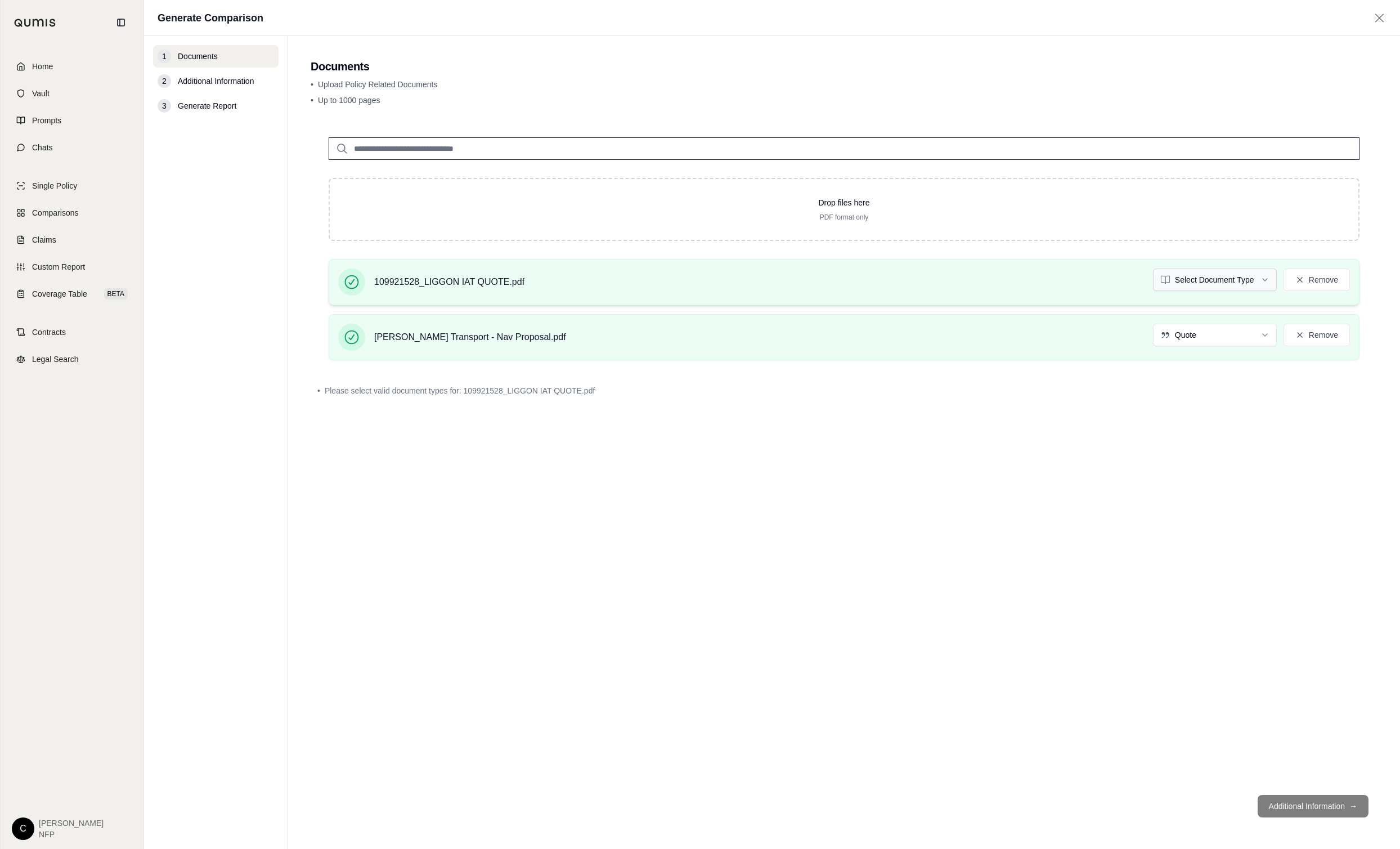
click at [1249, 279] on html "Home Vault Prompts Chats Single Policy Comparisons Claims Custom Report Coverag…" at bounding box center [700, 424] width 1400 height 849
click at [1354, 805] on span "→" at bounding box center [1353, 806] width 8 height 11
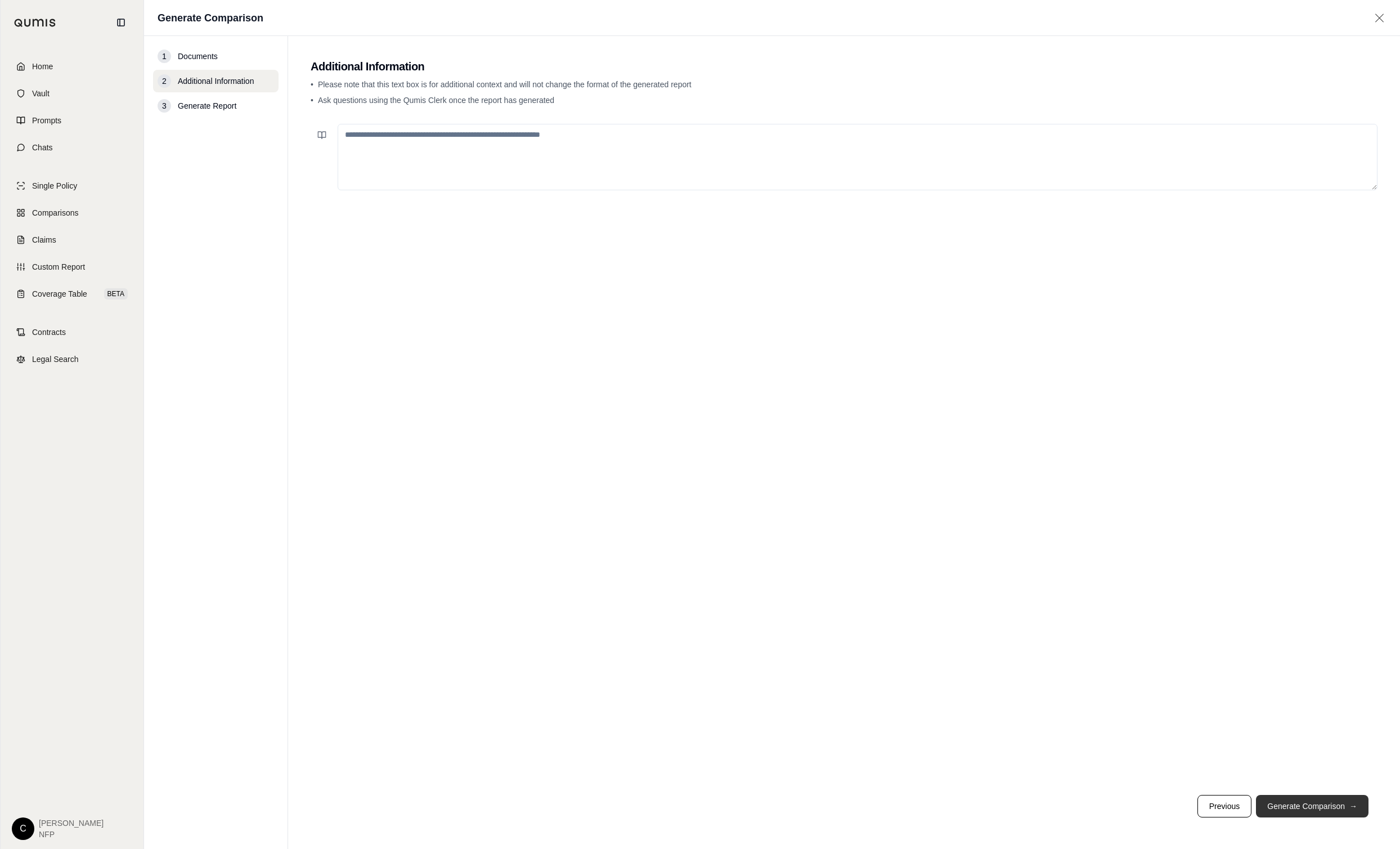
click at [1333, 809] on button "Generate Comparison →" at bounding box center [1312, 806] width 112 height 22
